Goal: Task Accomplishment & Management: Manage account settings

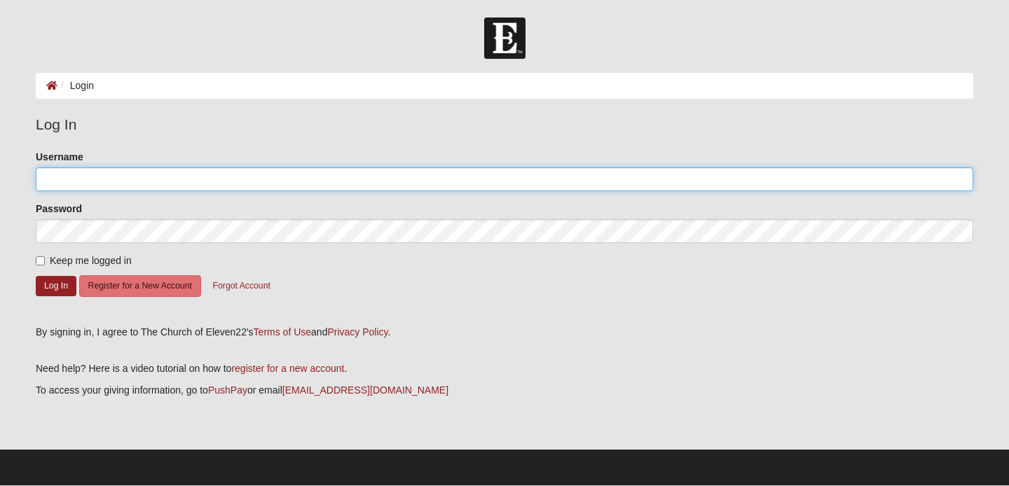
type input "Emme83@gmail.com"
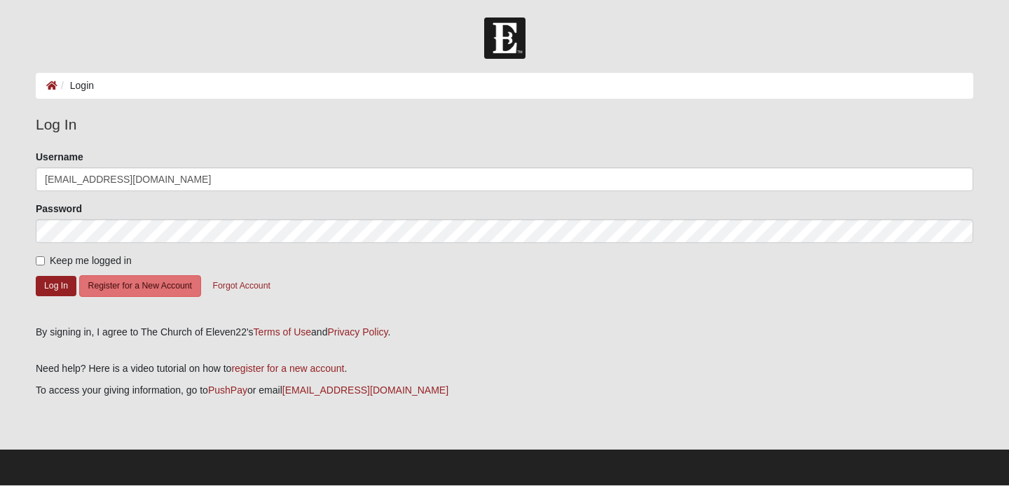
click at [38, 261] on input "Keep me logged in" at bounding box center [40, 260] width 9 height 9
checkbox input "true"
click at [52, 283] on button "Log In" at bounding box center [56, 286] width 41 height 20
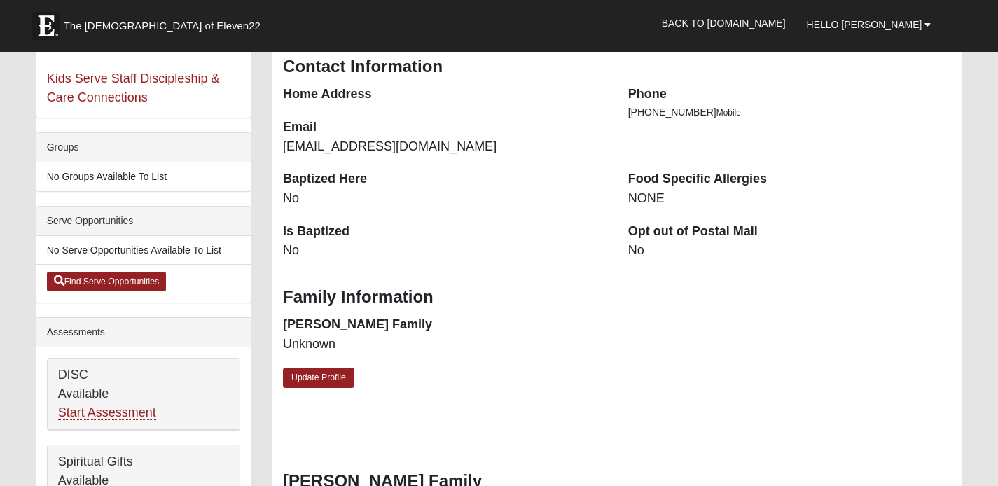
scroll to position [249, 0]
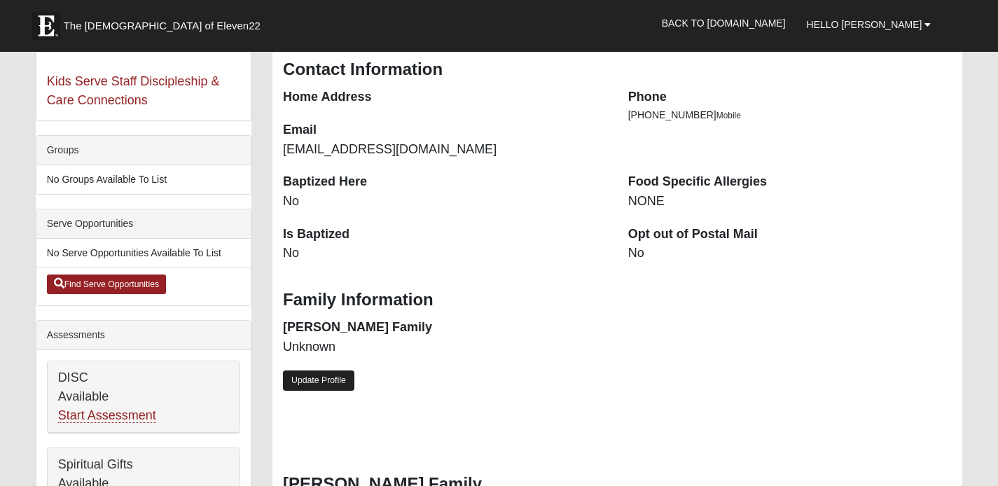
click at [323, 371] on link "Update Profile" at bounding box center [318, 381] width 71 height 20
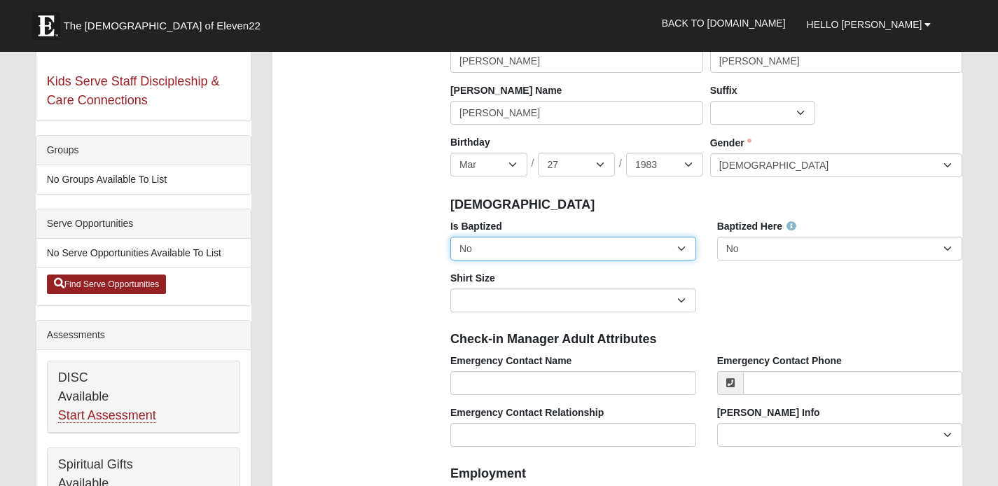
select select "True"
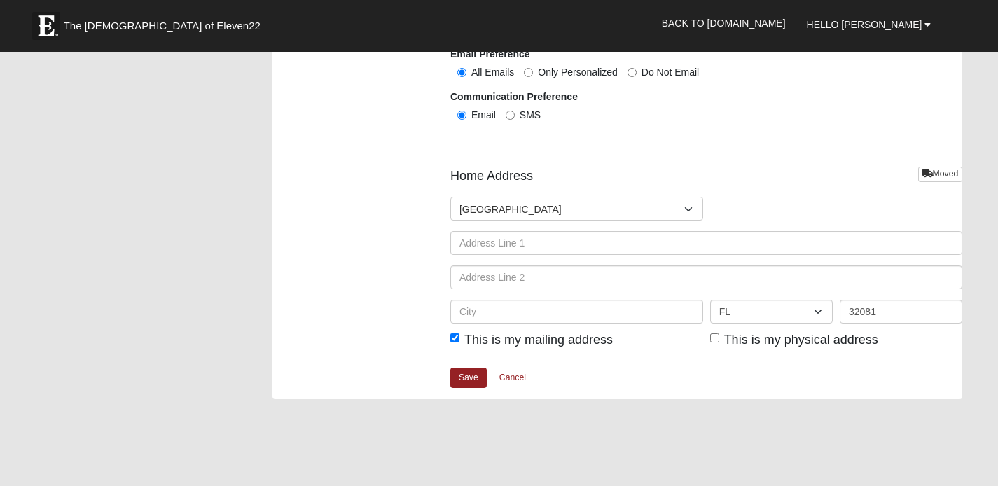
scroll to position [1650, 0]
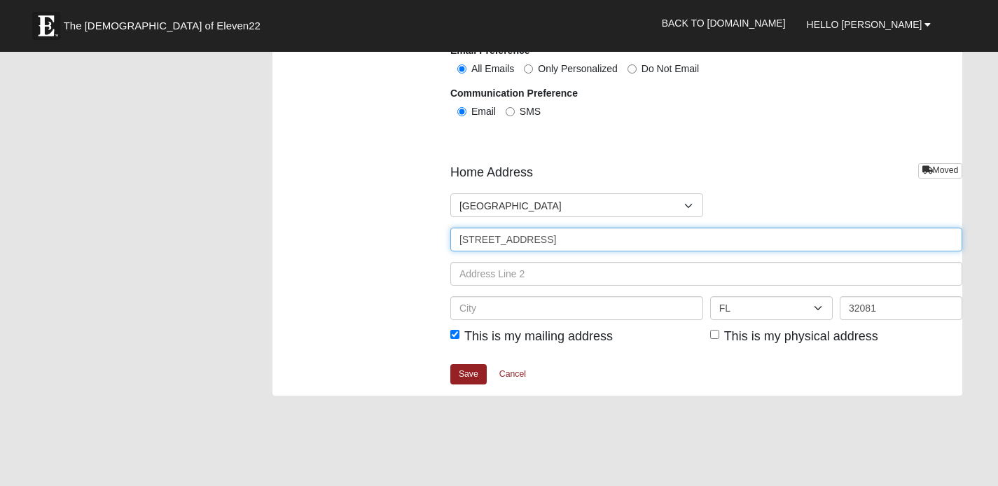
type input "[STREET_ADDRESS]"
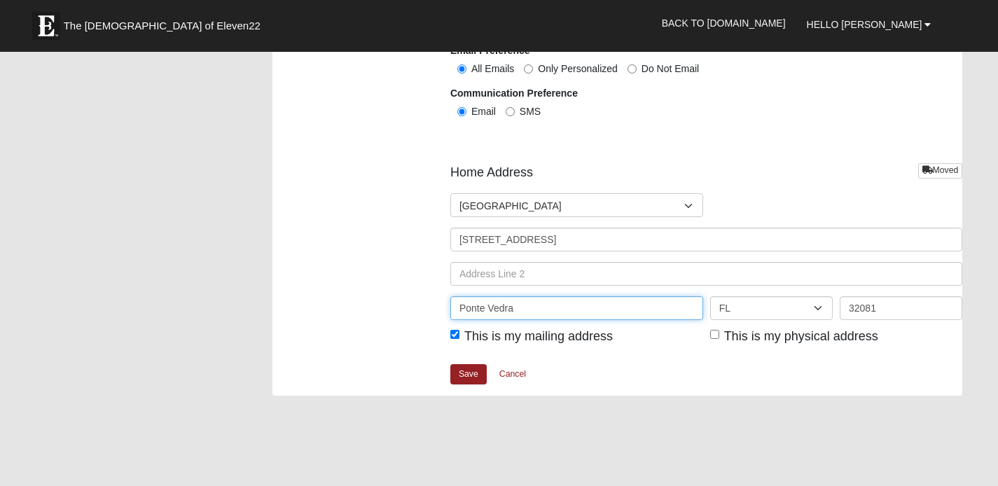
type input "Ponte Vedra"
click at [465, 366] on link "Save" at bounding box center [468, 374] width 36 height 20
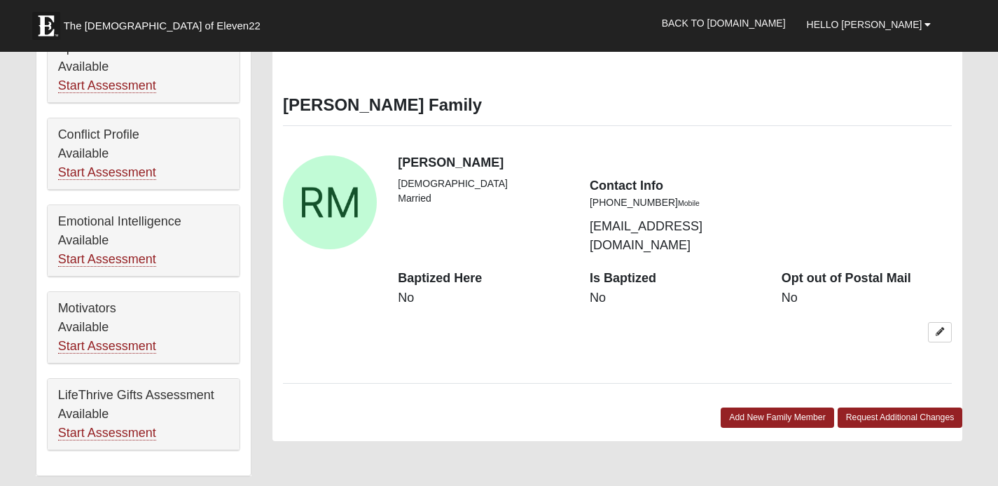
scroll to position [669, 0]
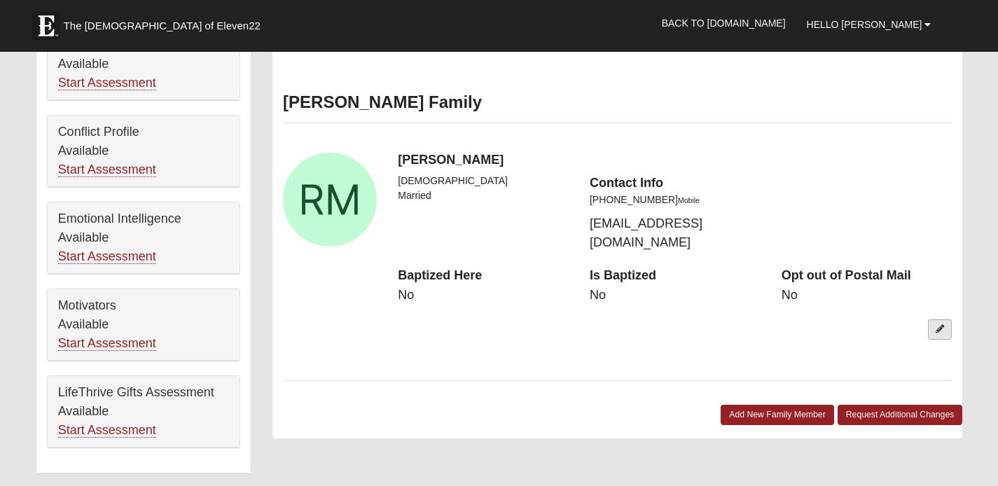
click at [938, 325] on icon at bounding box center [940, 329] width 8 height 8
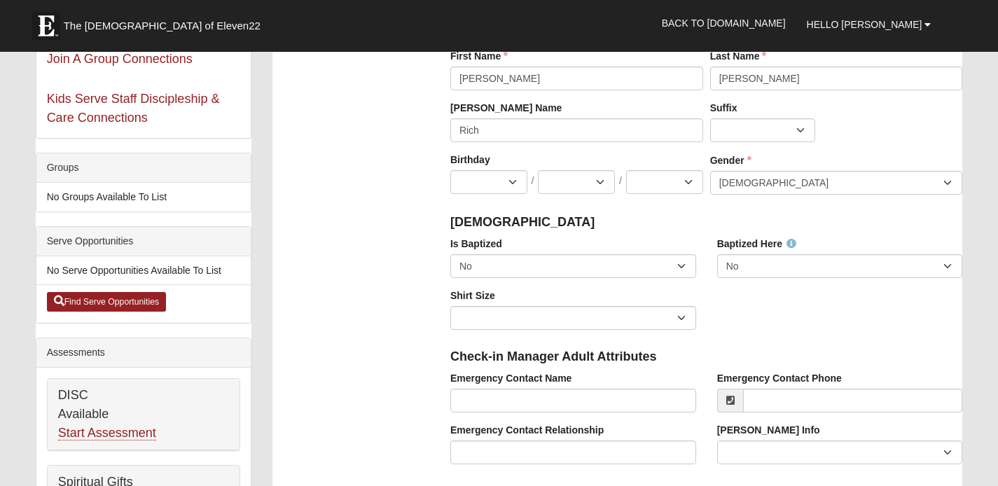
scroll to position [200, 0]
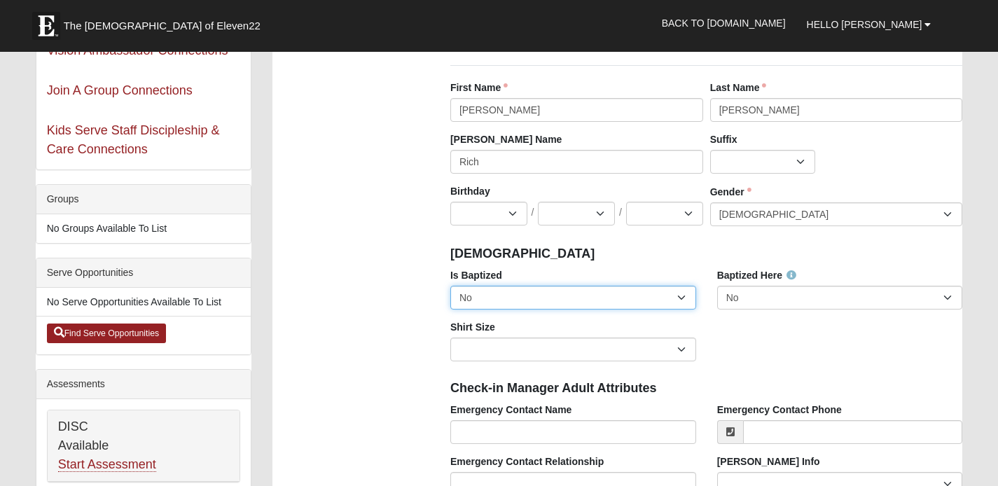
select select "True"
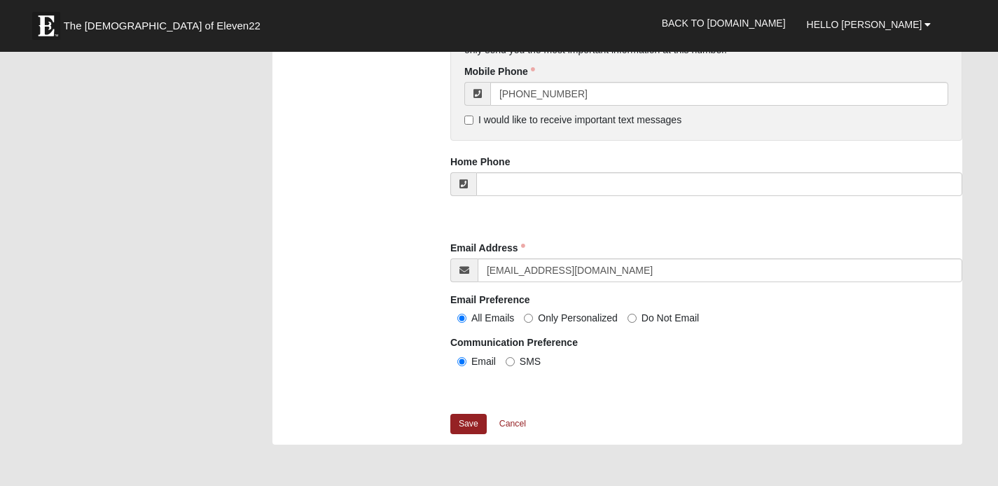
scroll to position [1331, 0]
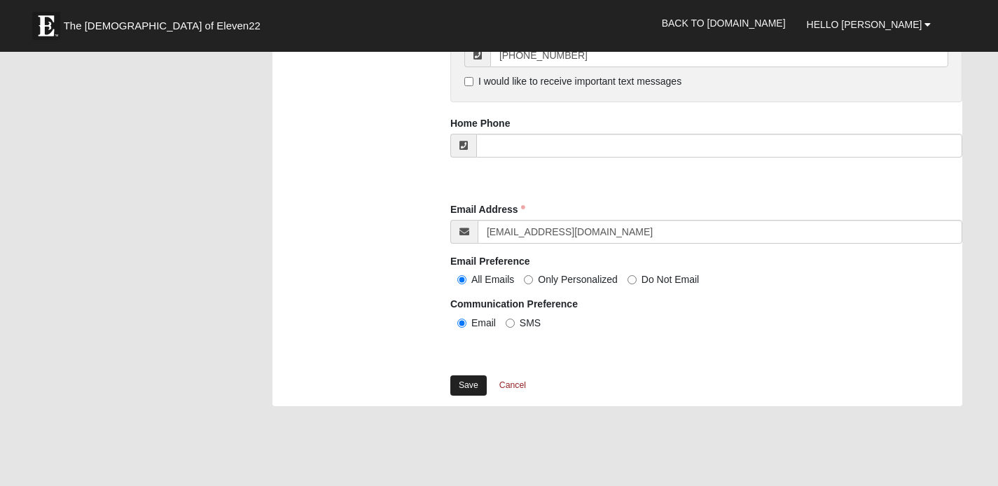
click at [471, 379] on link "Save" at bounding box center [468, 385] width 36 height 20
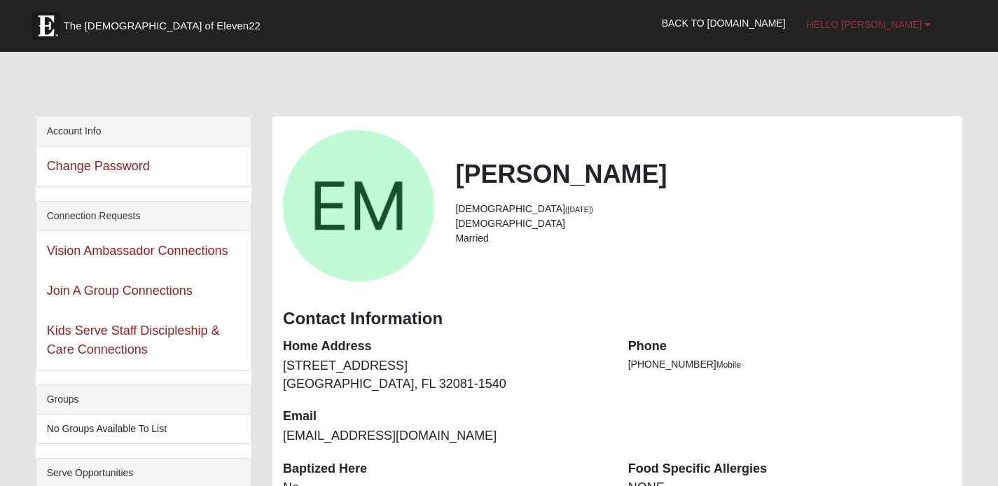
click at [928, 26] on b at bounding box center [928, 25] width 6 height 10
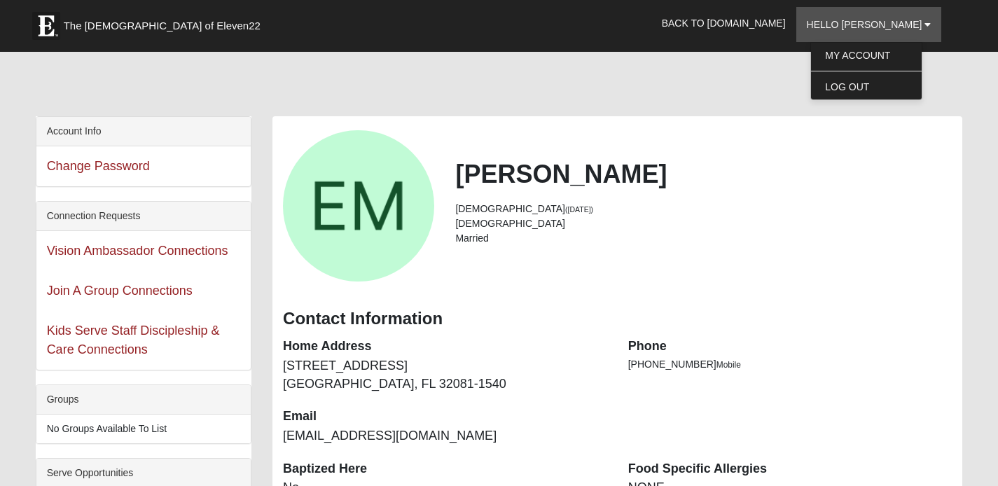
click at [973, 74] on div at bounding box center [499, 86] width 948 height 59
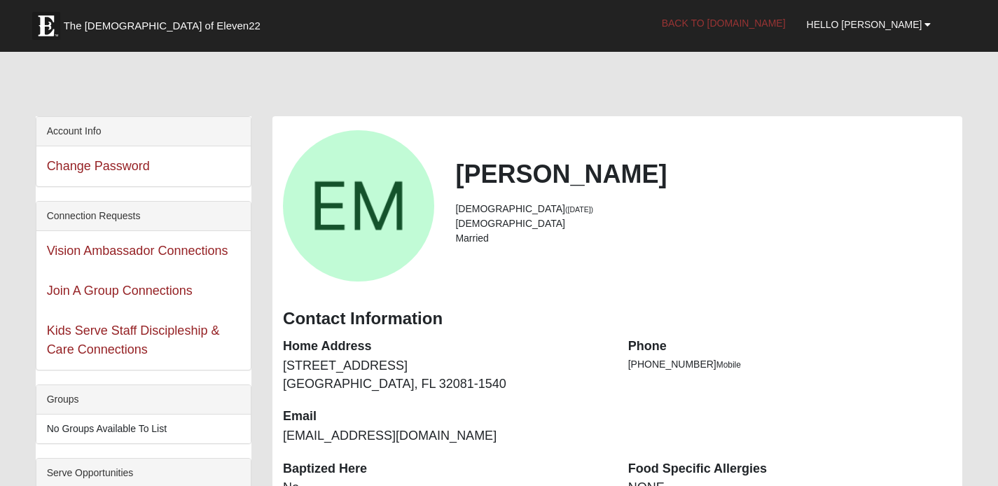
click at [747, 20] on link "Back to [DOMAIN_NAME]" at bounding box center [723, 23] width 145 height 35
